Goal: Information Seeking & Learning: Learn about a topic

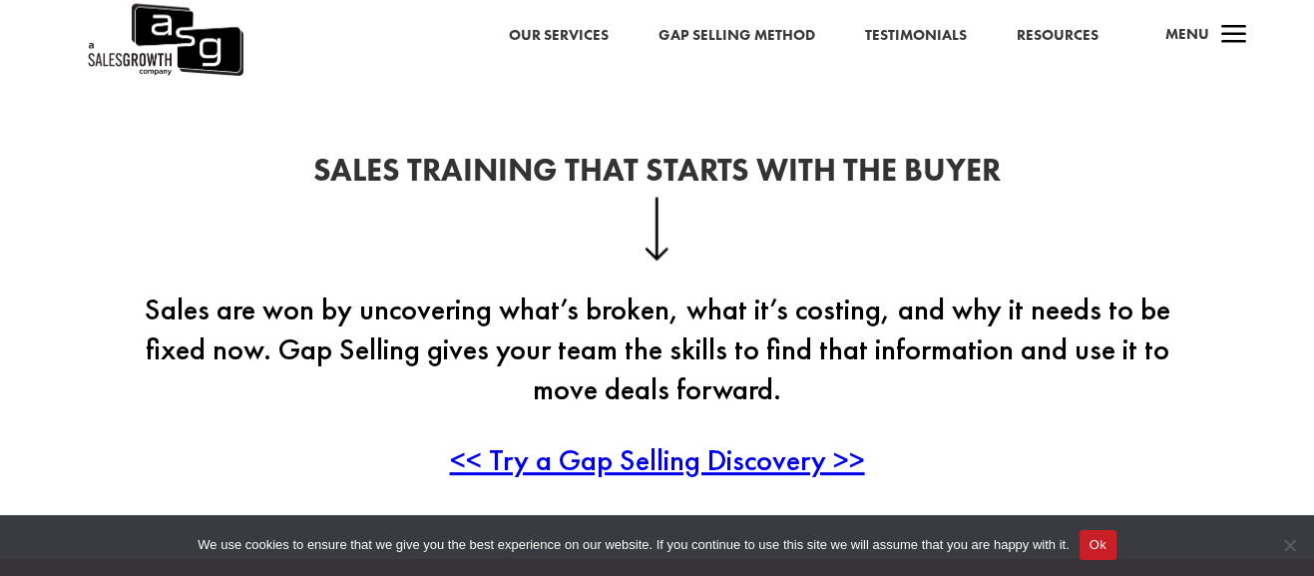
scroll to position [399, 0]
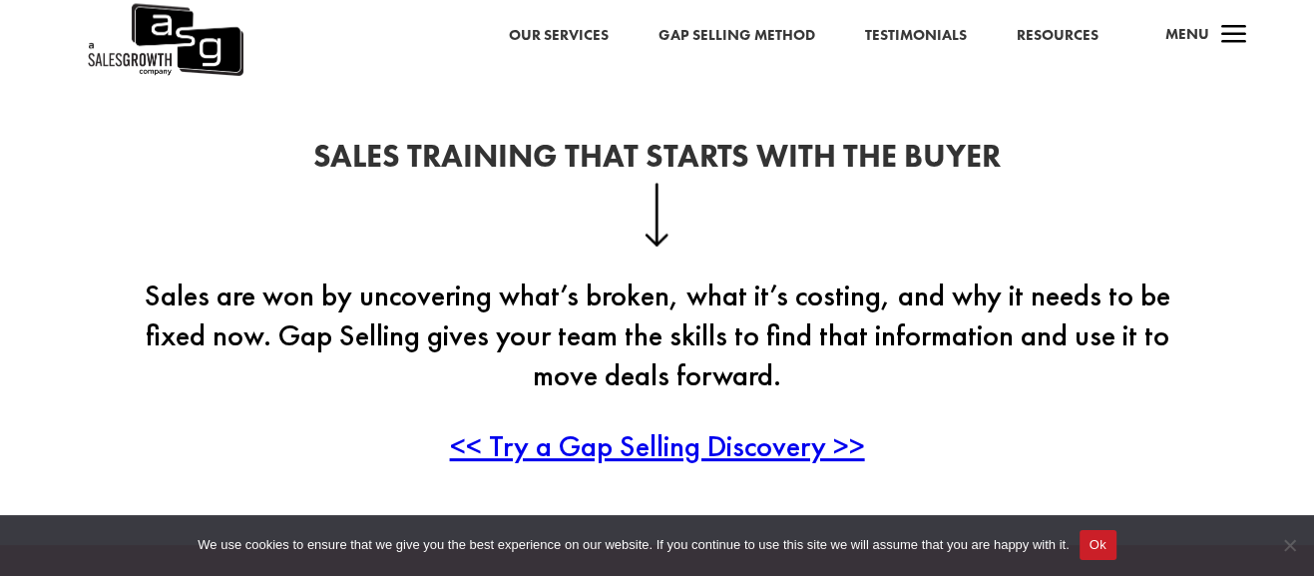
click at [1091, 553] on button "Ok" at bounding box center [1098, 545] width 37 height 30
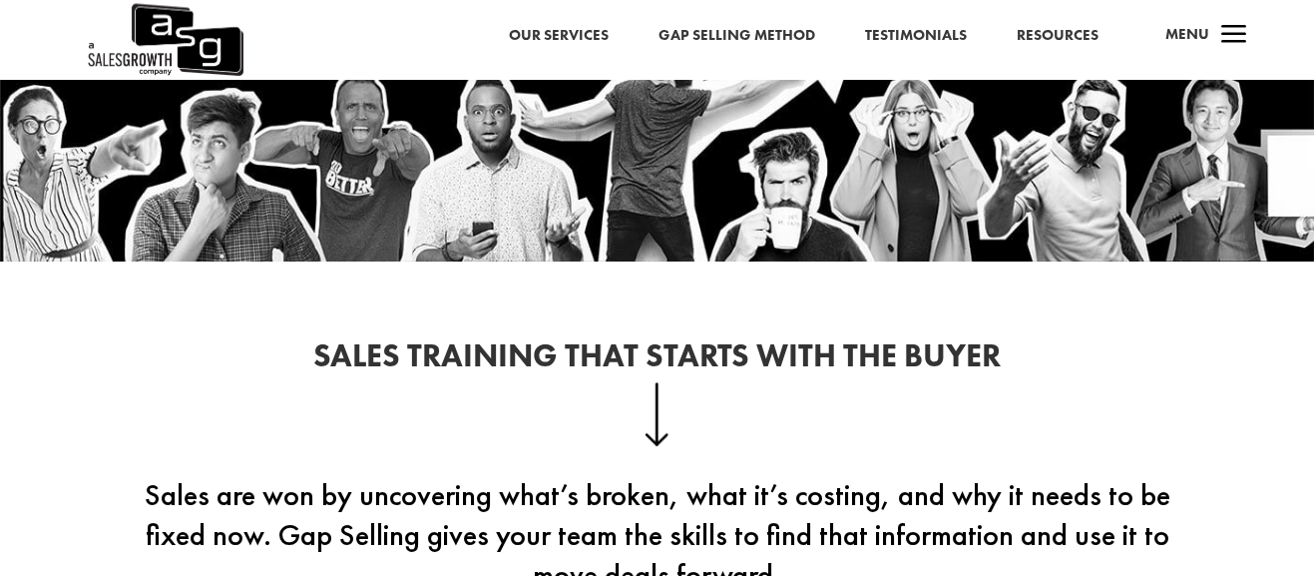
scroll to position [0, 0]
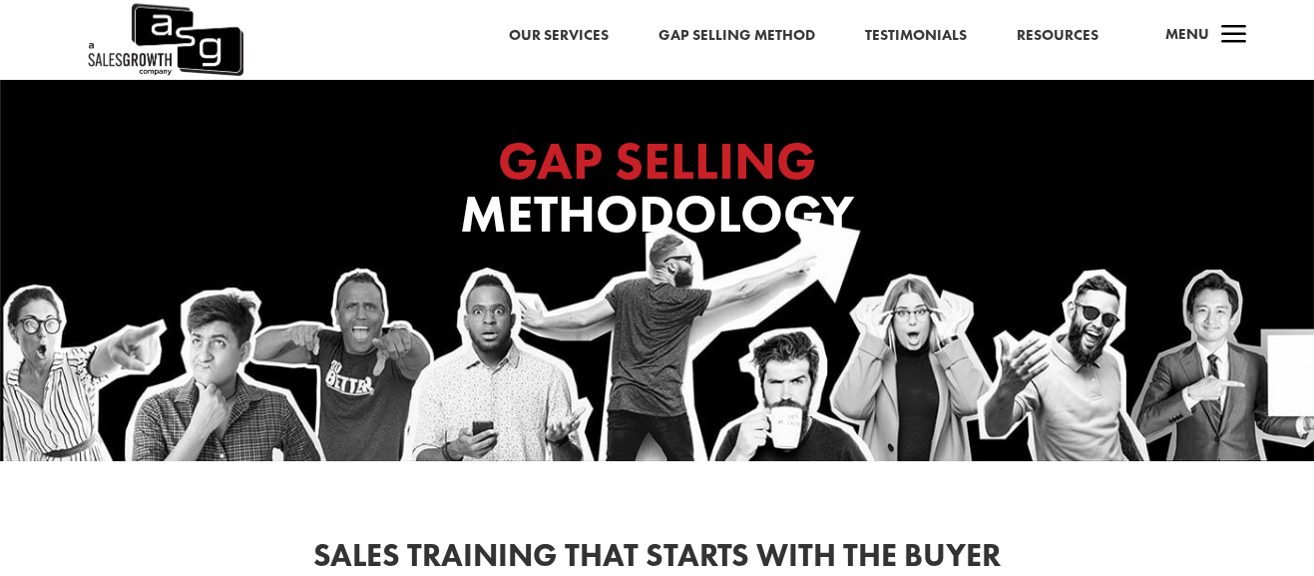
click at [770, 39] on link "Gap Selling Method" at bounding box center [737, 36] width 157 height 26
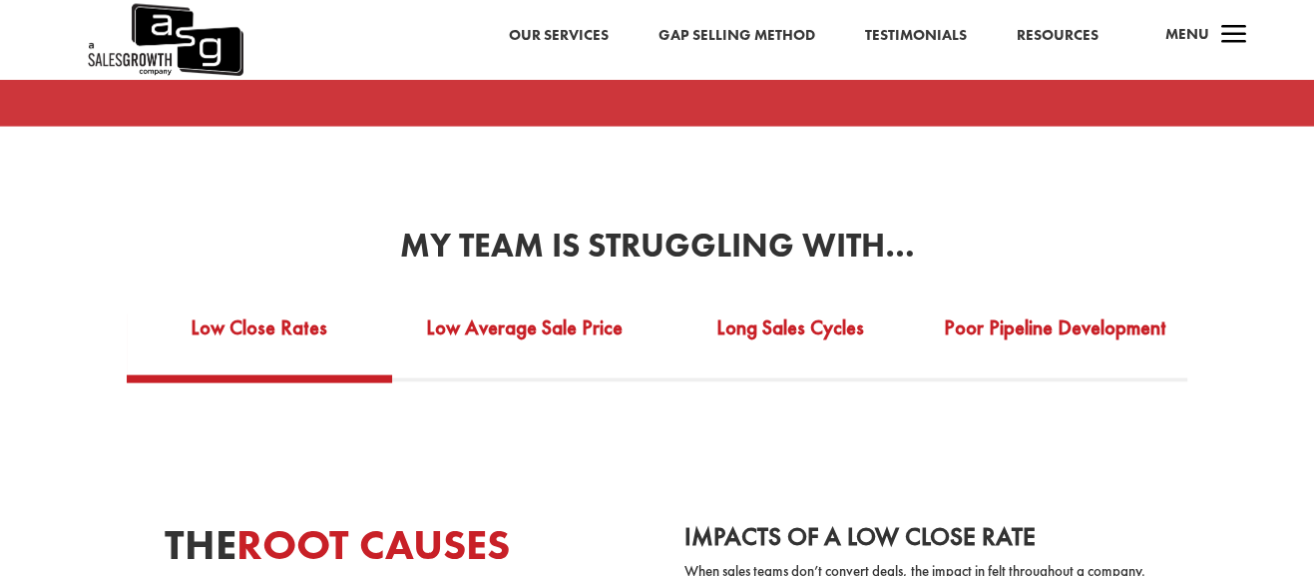
scroll to position [3393, 0]
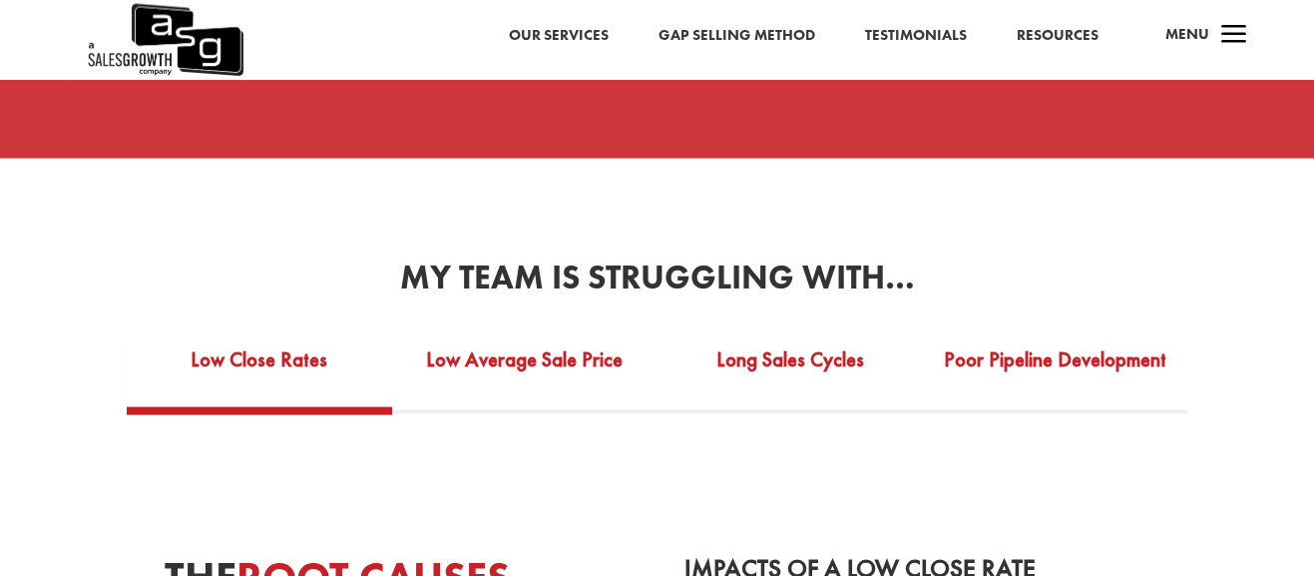
click at [1053, 28] on link "Resources" at bounding box center [1058, 36] width 82 height 26
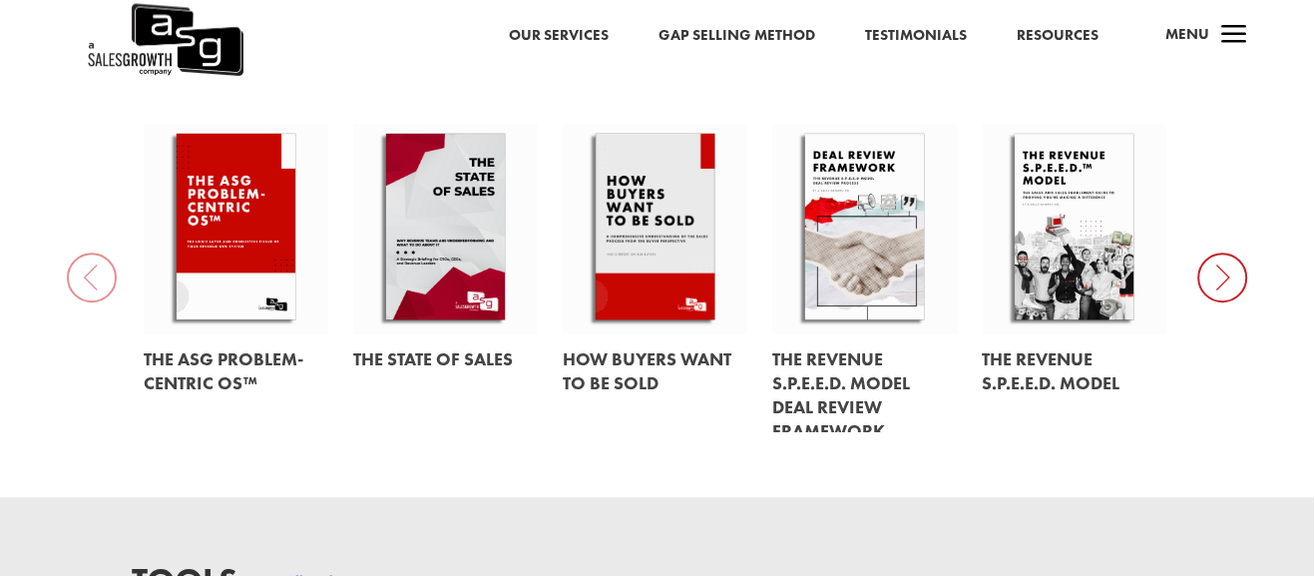
scroll to position [893, 0]
